Goal: Transaction & Acquisition: Purchase product/service

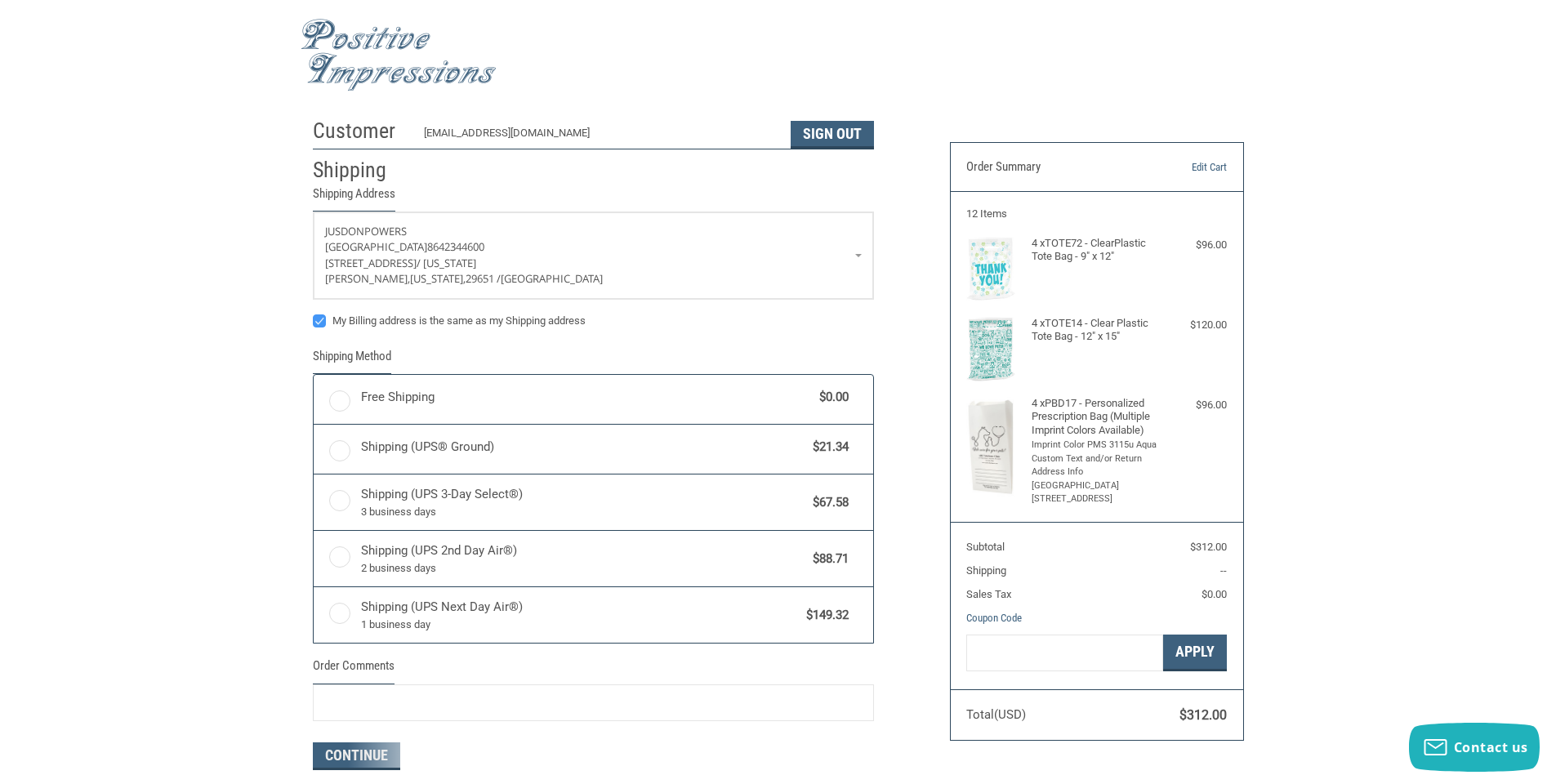
radio input "true"
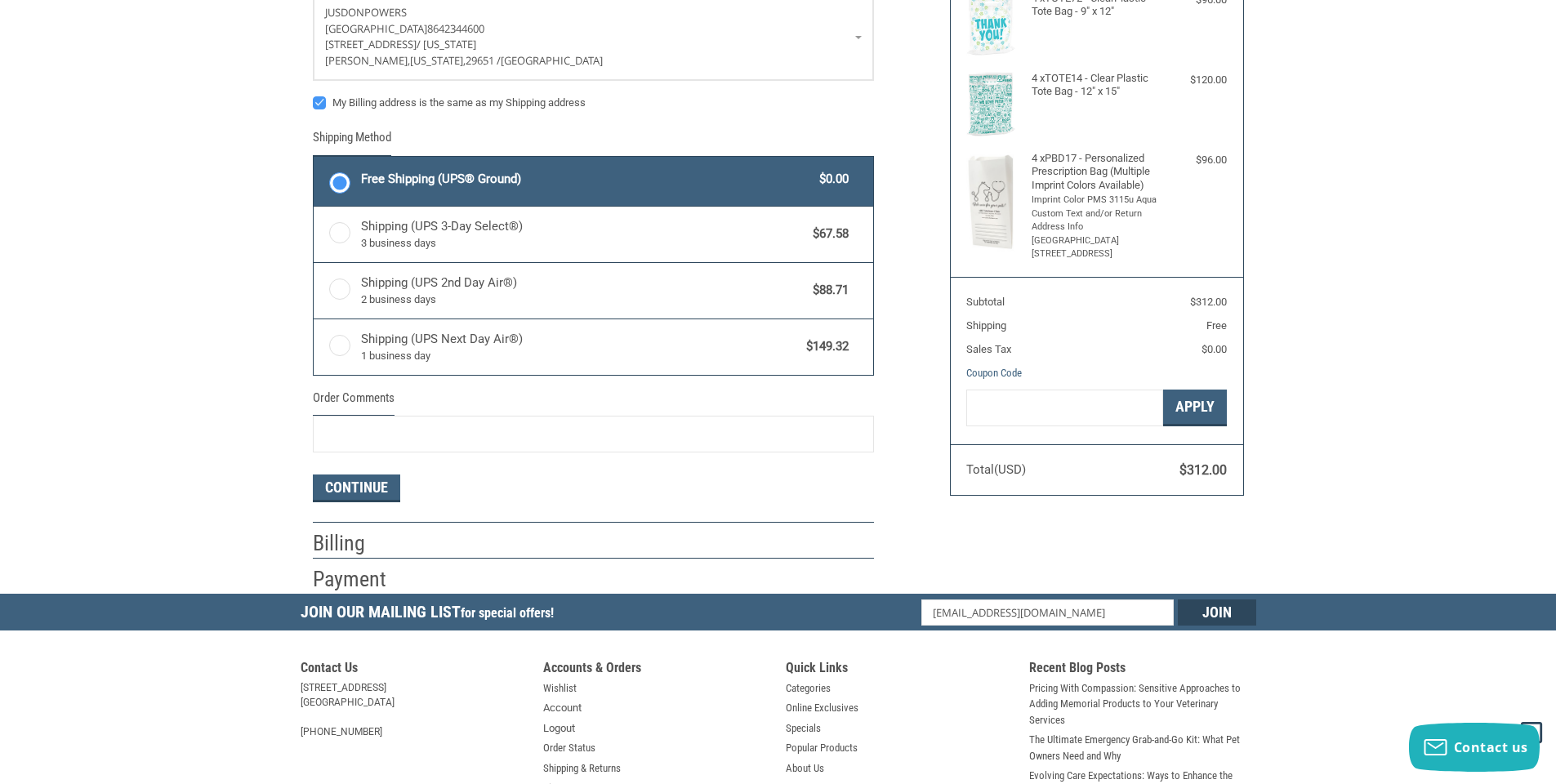
scroll to position [326, 0]
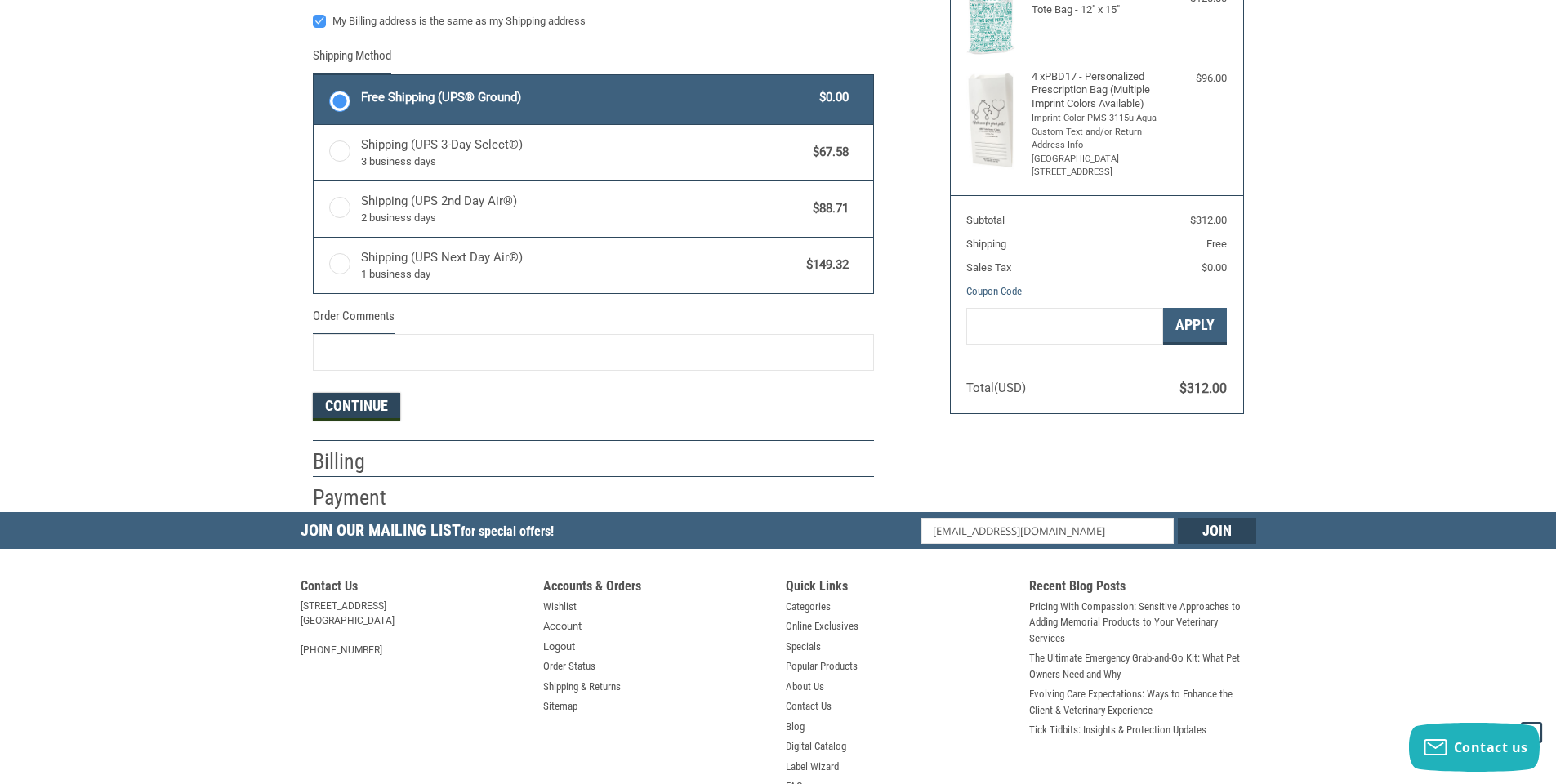
click at [373, 410] on button "Continue" at bounding box center [356, 407] width 87 height 28
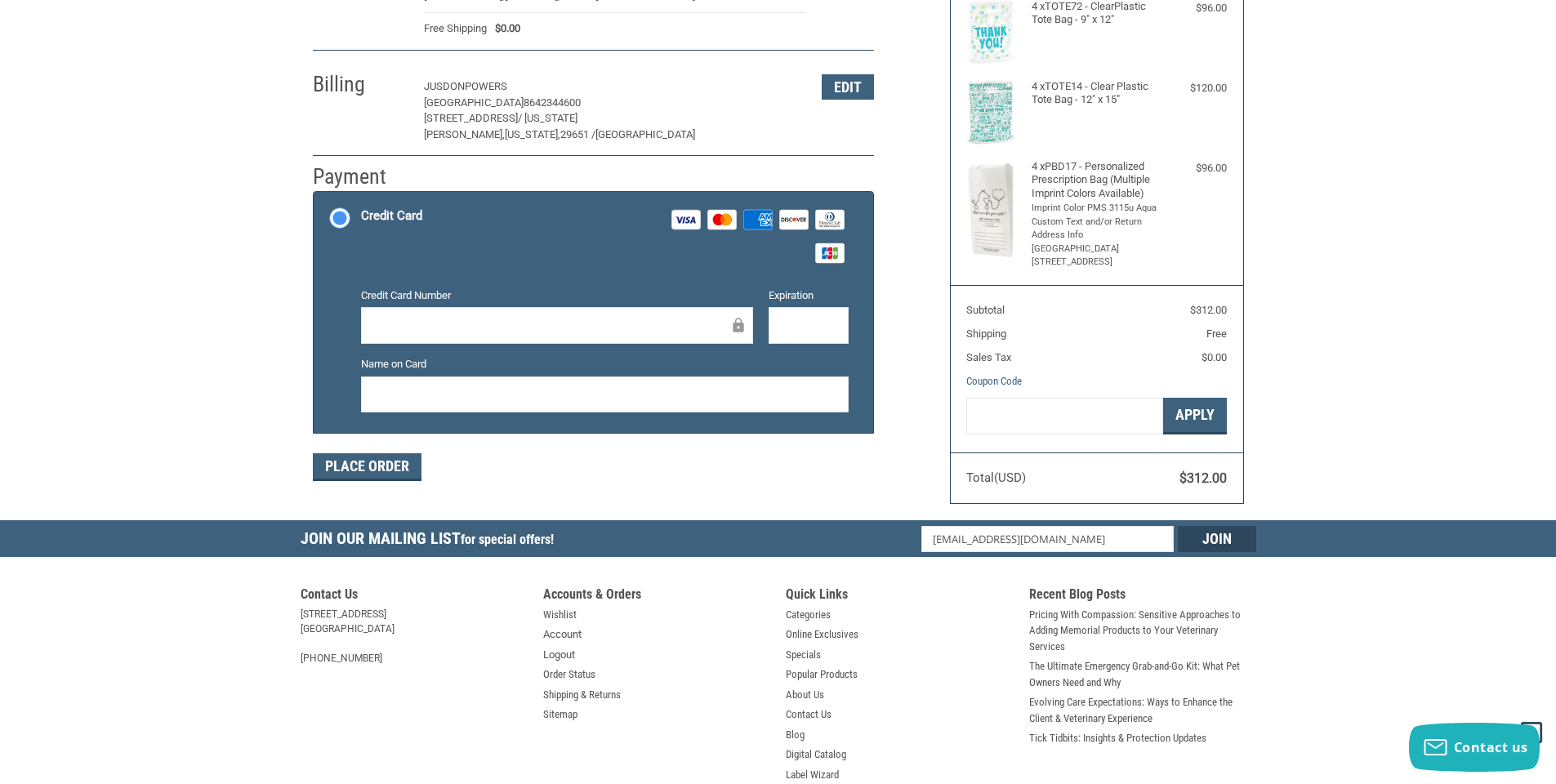
scroll to position [0, 0]
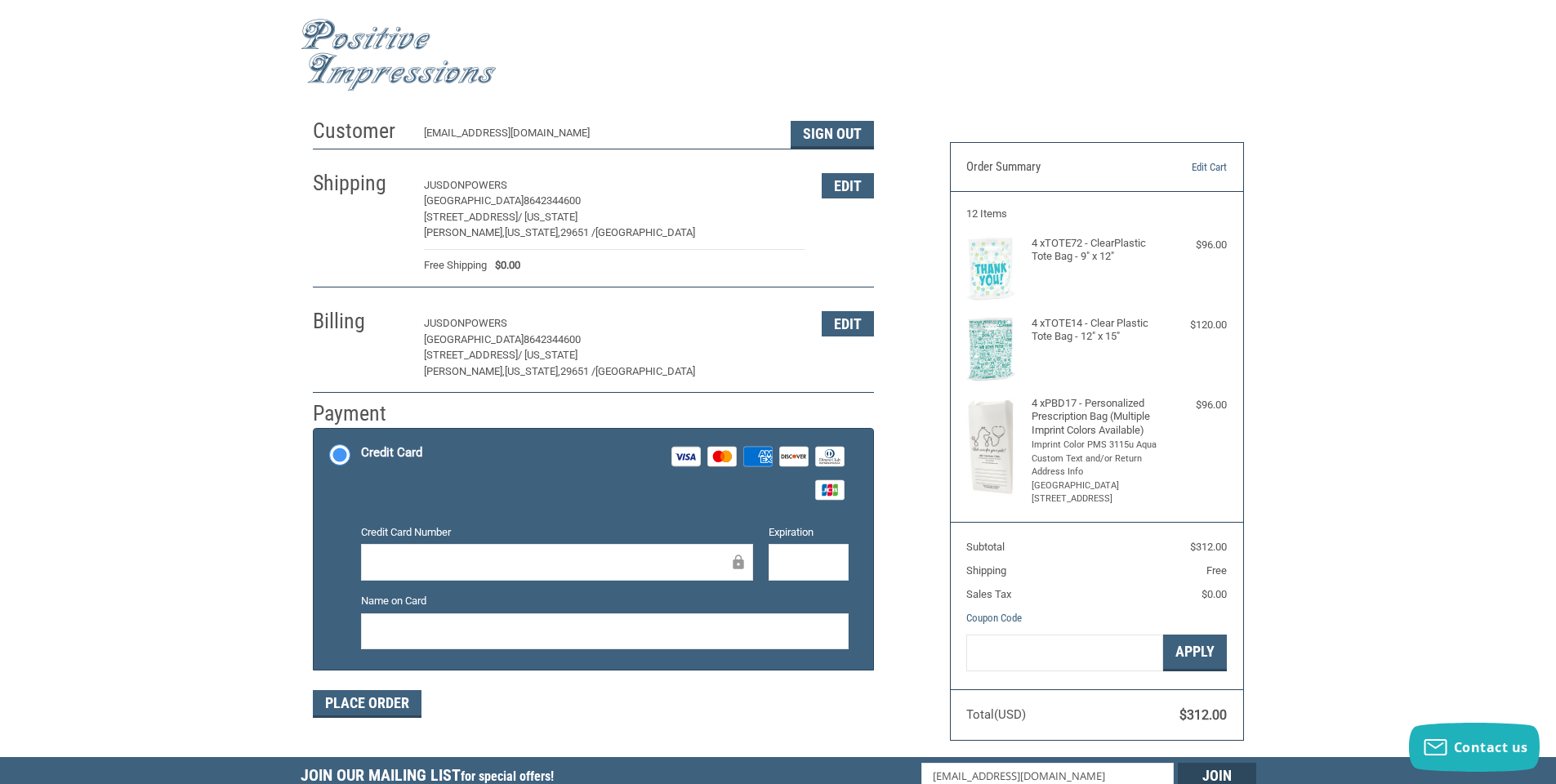
click at [461, 574] on div at bounding box center [557, 562] width 392 height 37
click at [830, 322] on button "Edit" at bounding box center [848, 323] width 52 height 25
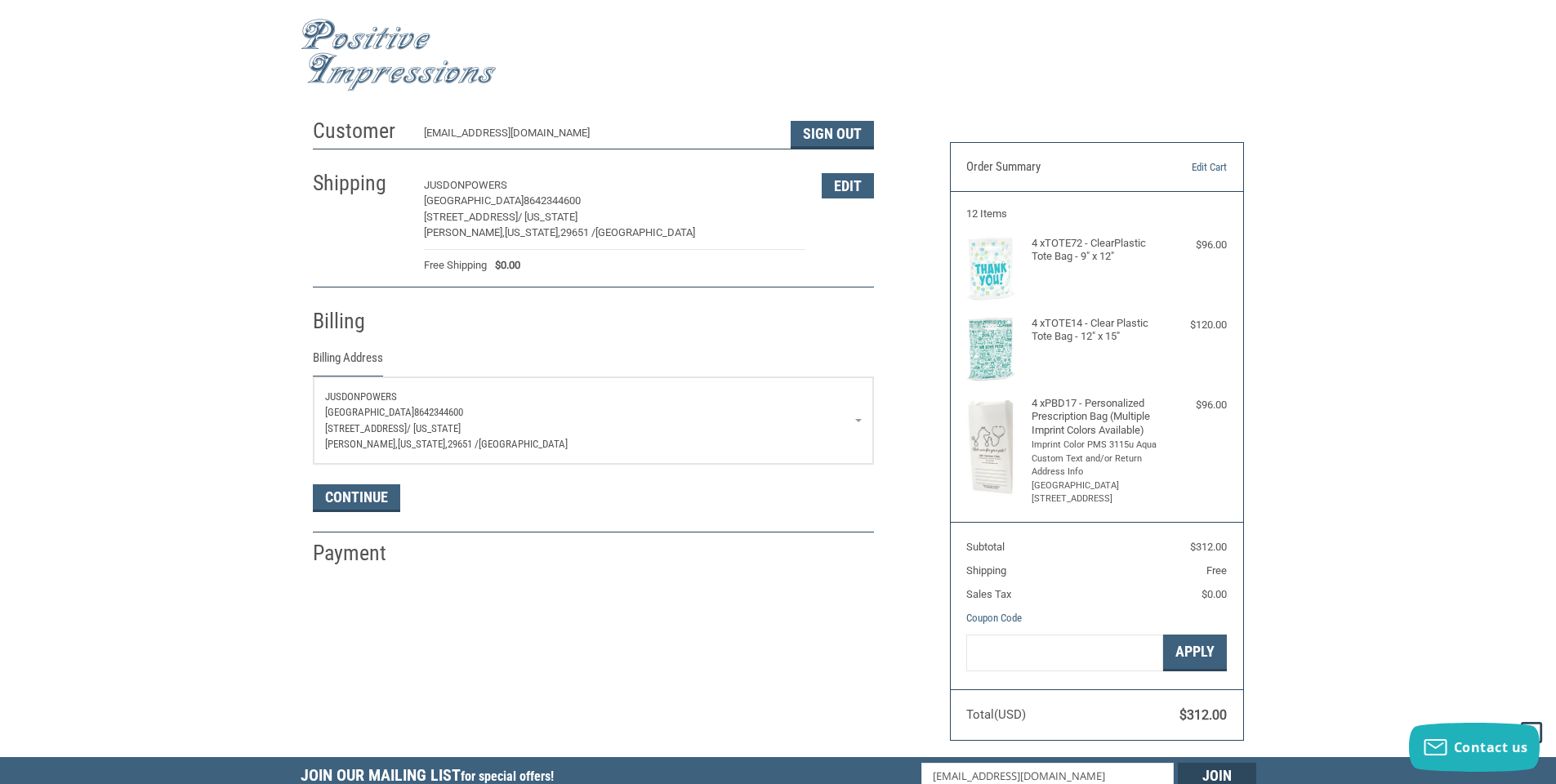
scroll to position [288, 0]
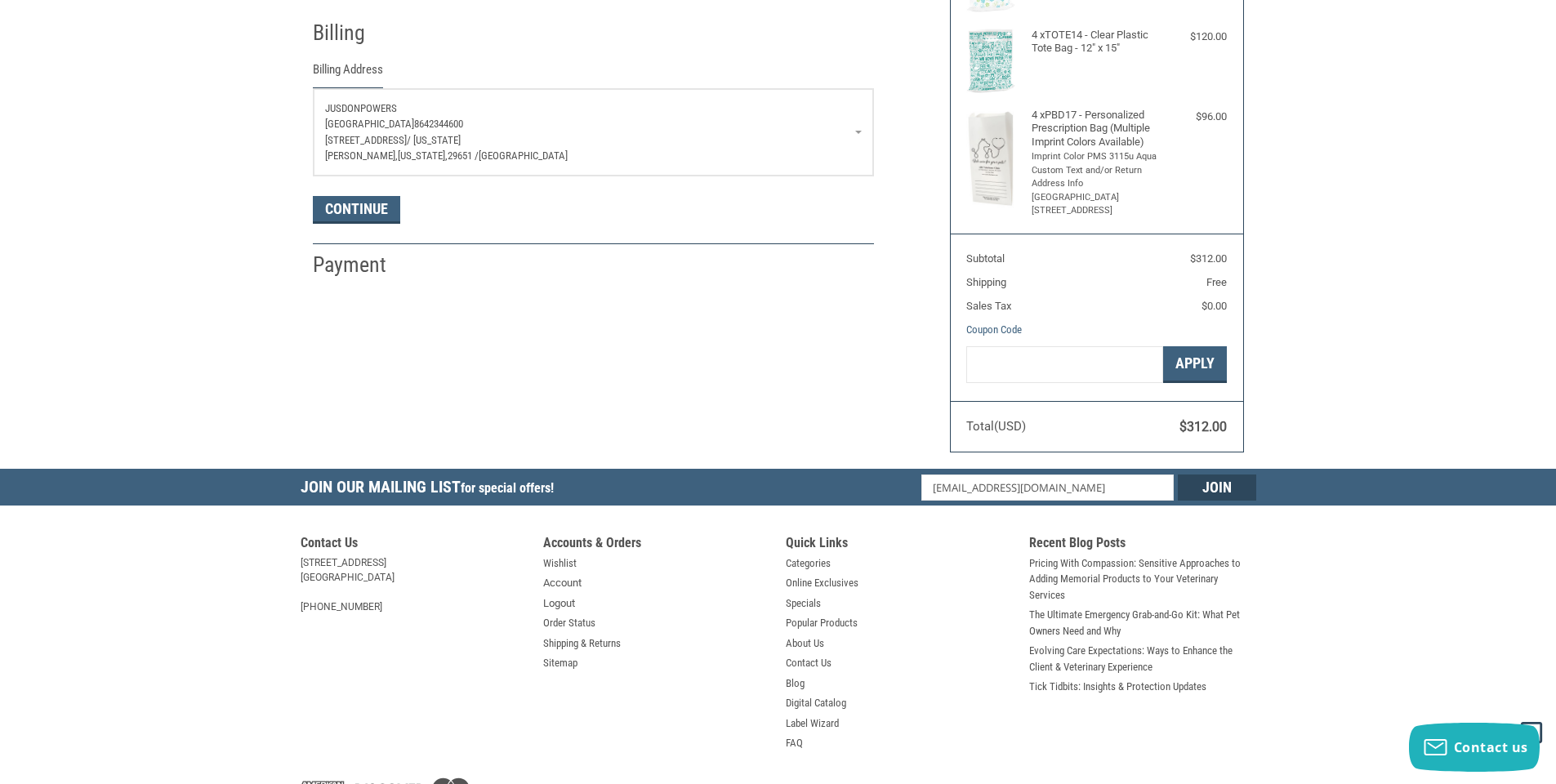
click at [736, 129] on p "[GEOGRAPHIC_DATA] 8642344600" at bounding box center [594, 124] width 536 height 16
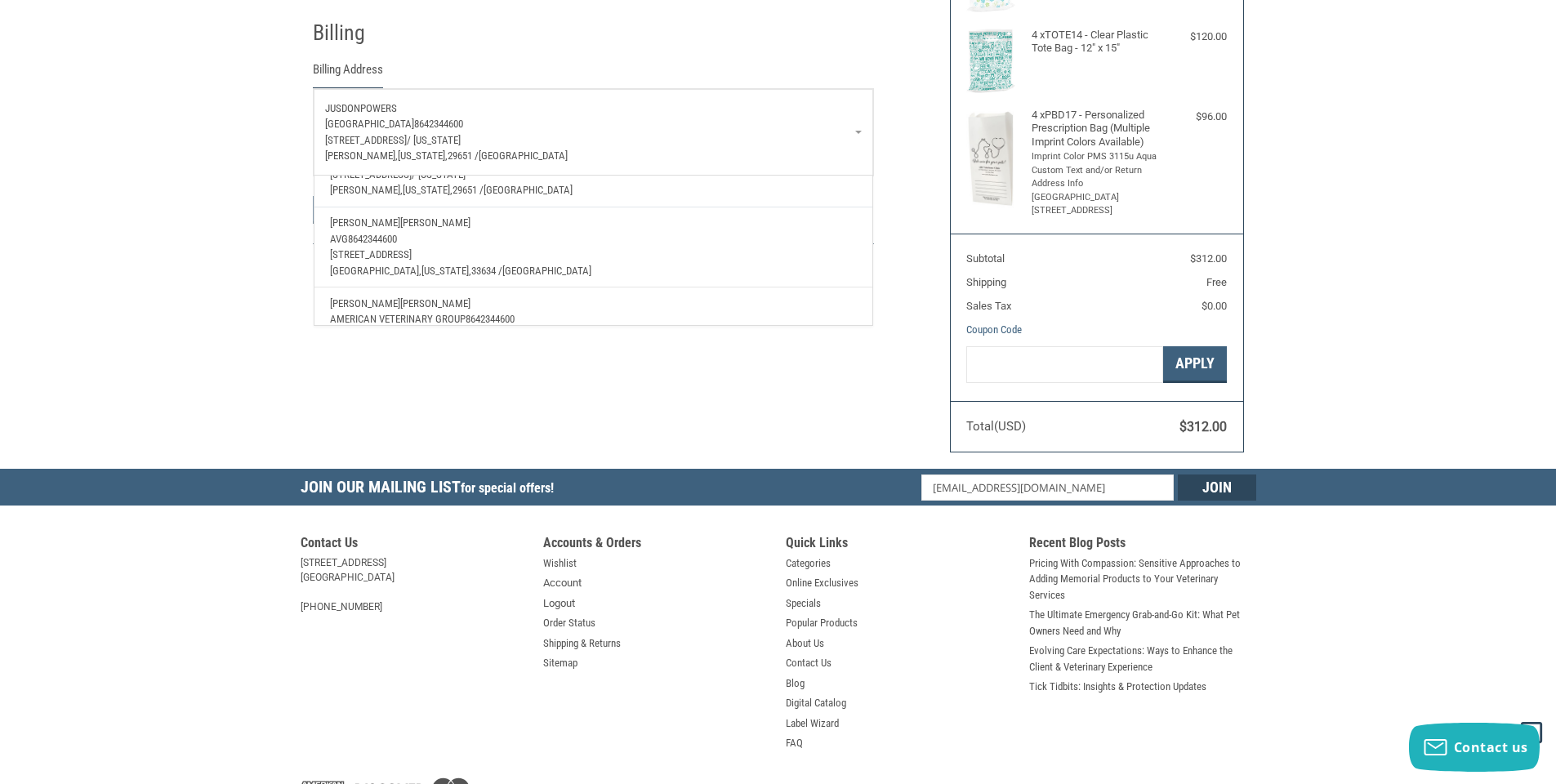
click at [531, 258] on p "[STREET_ADDRESS]" at bounding box center [593, 255] width 526 height 16
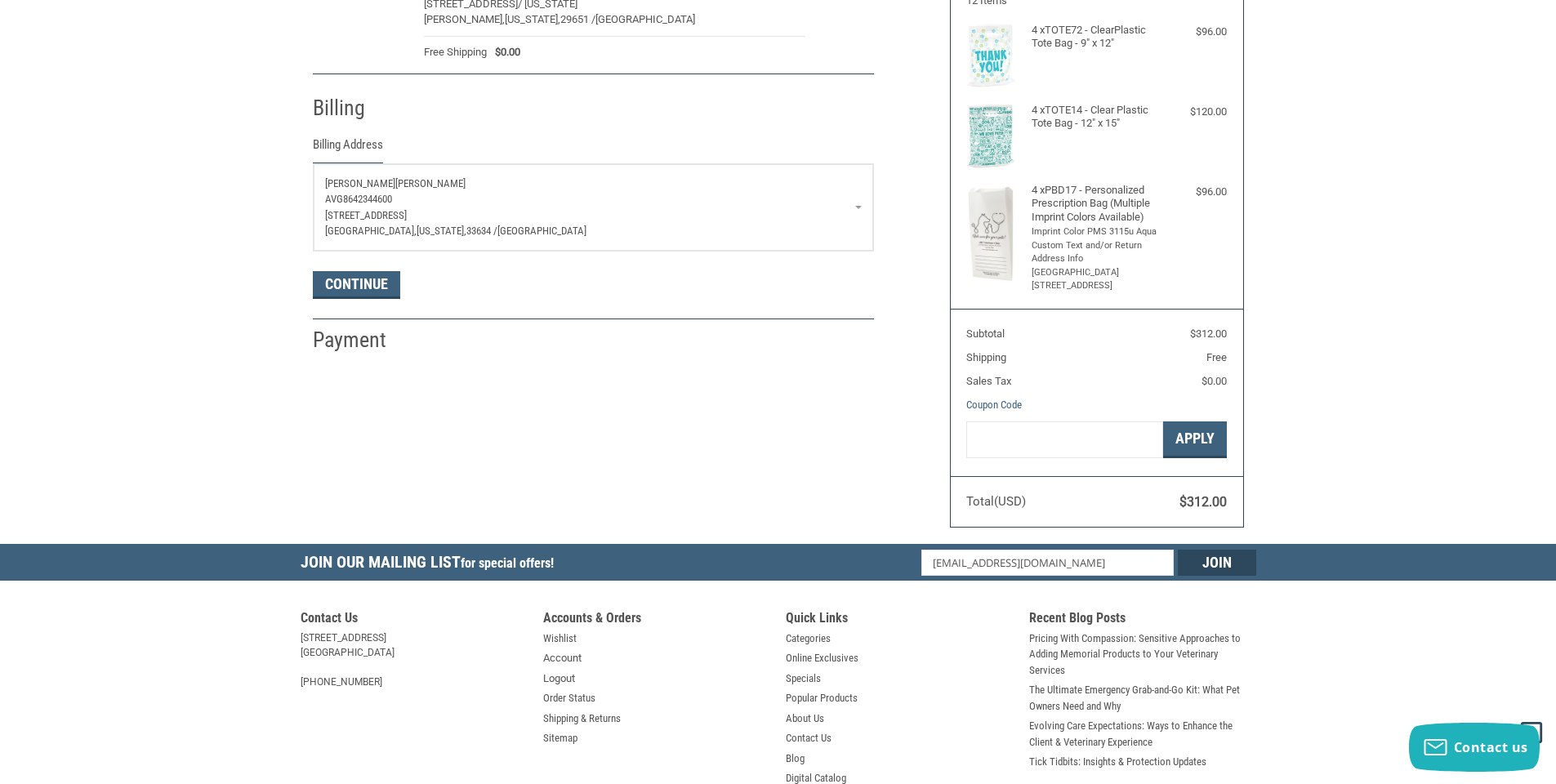
scroll to position [49, 0]
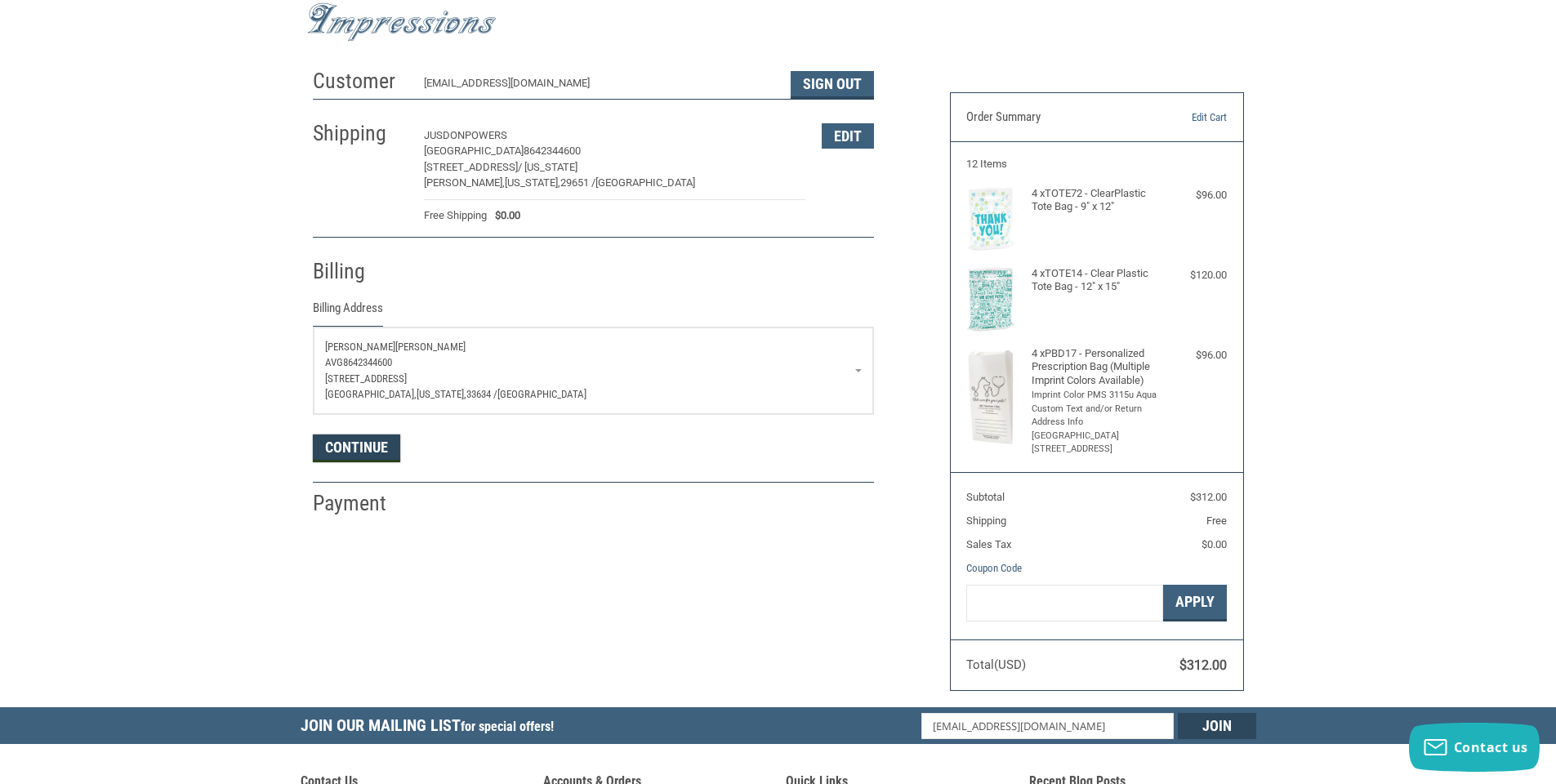
click at [354, 457] on button "Continue" at bounding box center [356, 448] width 87 height 28
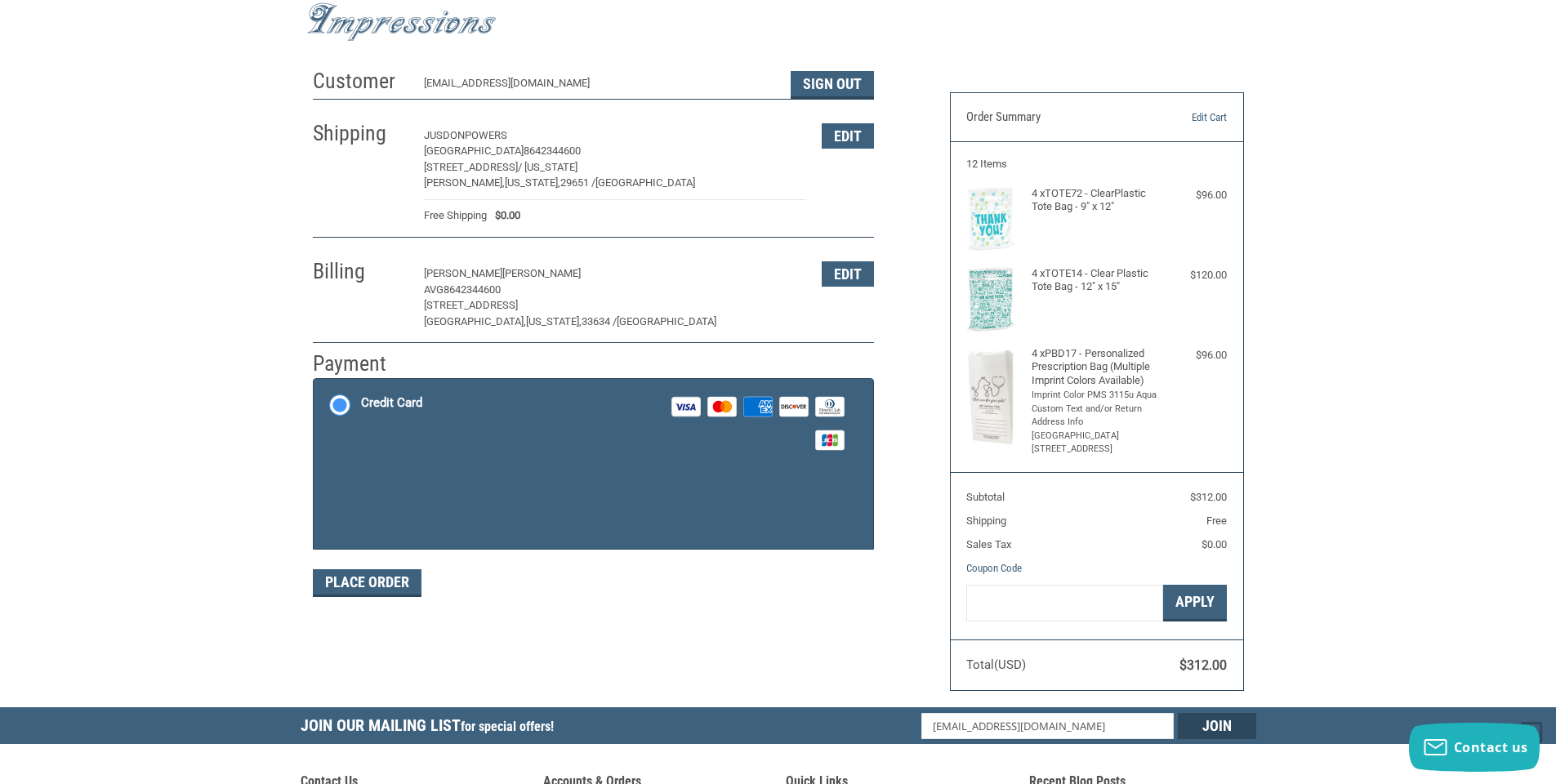
scroll to position [237, 0]
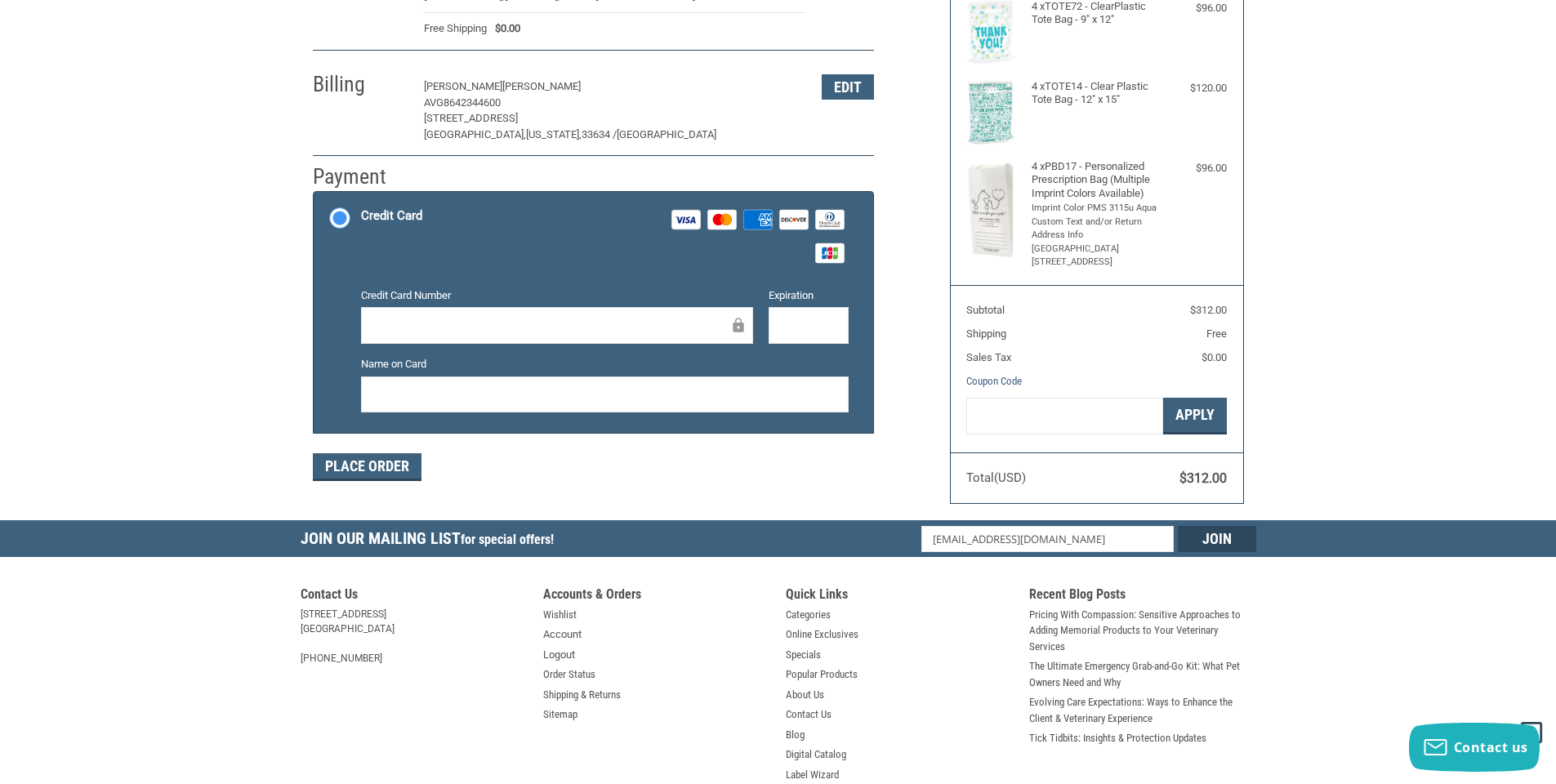
click at [439, 316] on div at bounding box center [557, 325] width 392 height 37
click at [378, 460] on button "Place Order" at bounding box center [367, 467] width 108 height 28
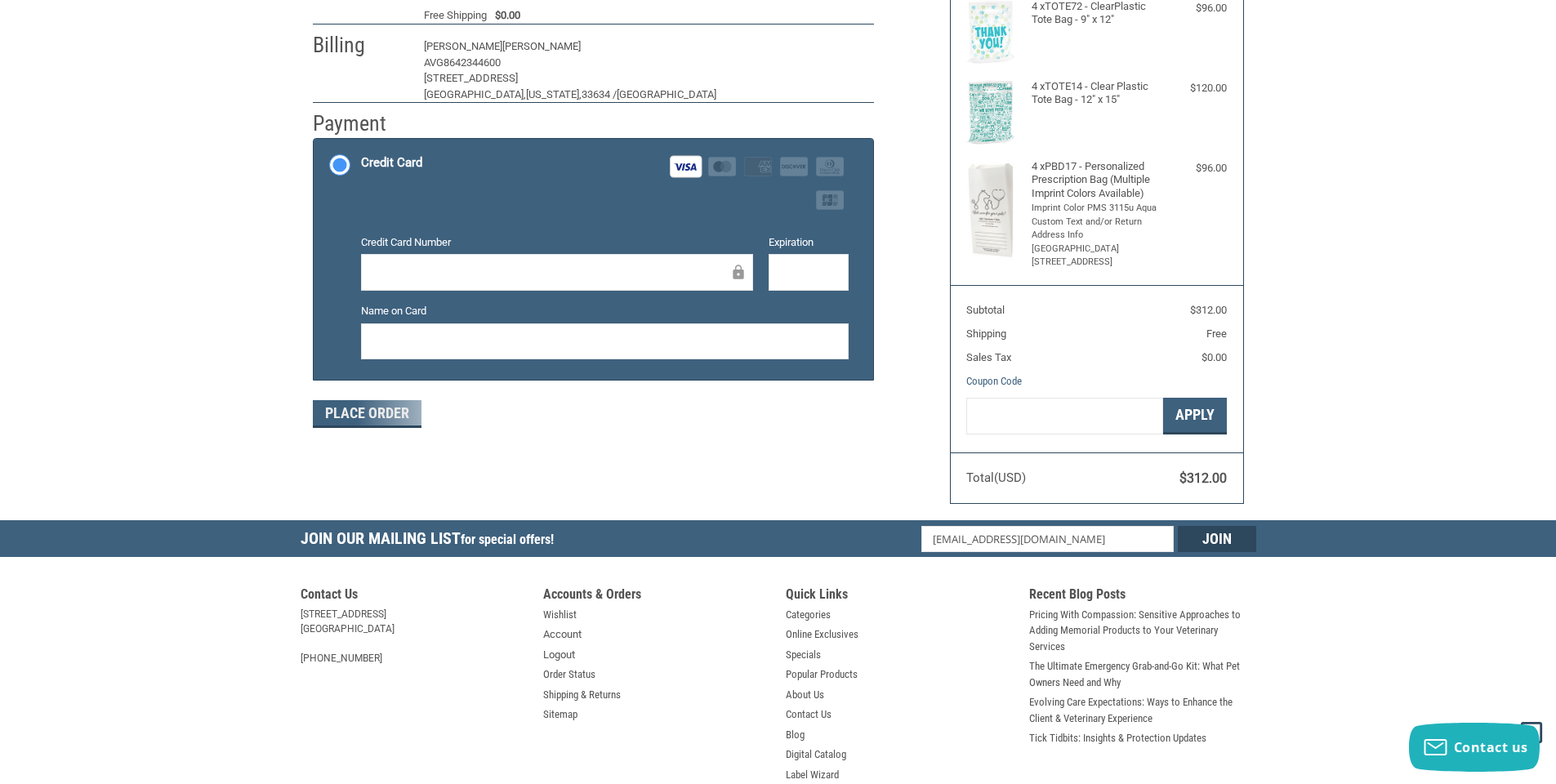
scroll to position [156, 0]
